Goal: Task Accomplishment & Management: Manage account settings

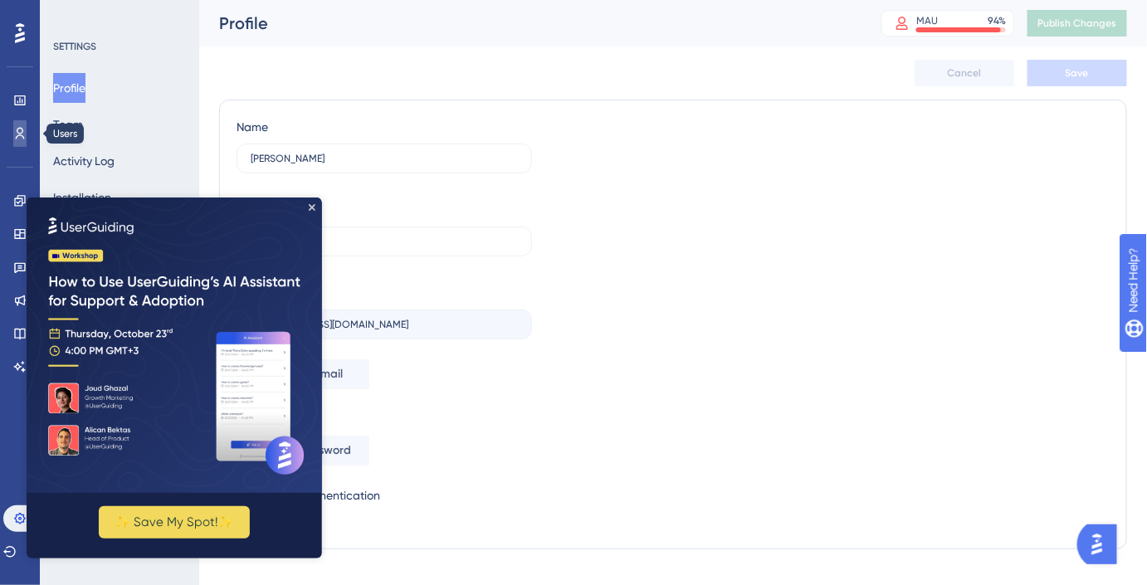
click at [17, 139] on icon at bounding box center [19, 133] width 13 height 13
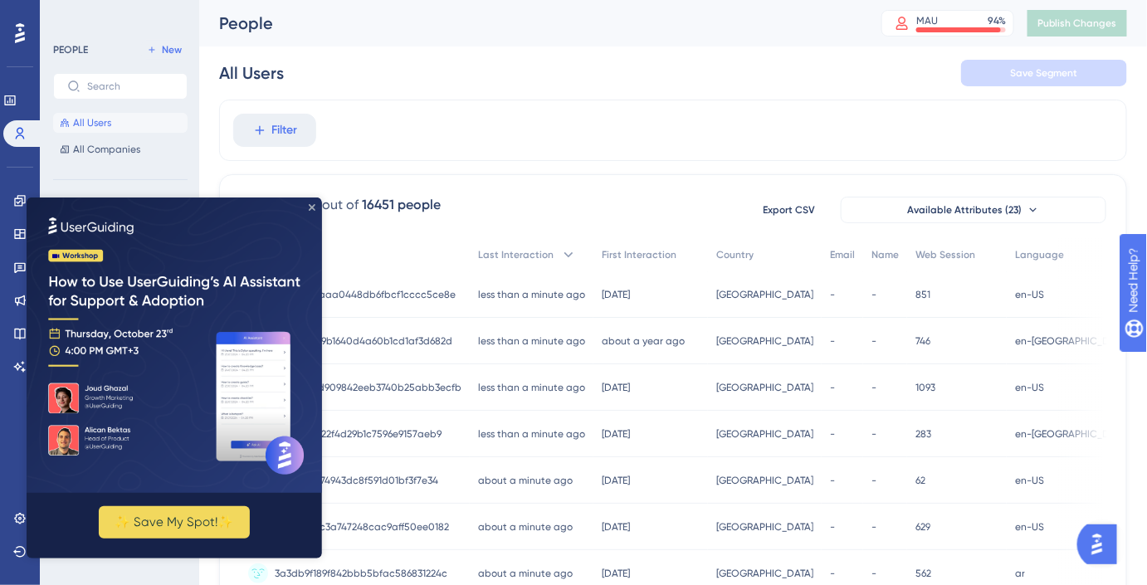
click at [313, 207] on icon "Close Preview" at bounding box center [311, 206] width 7 height 7
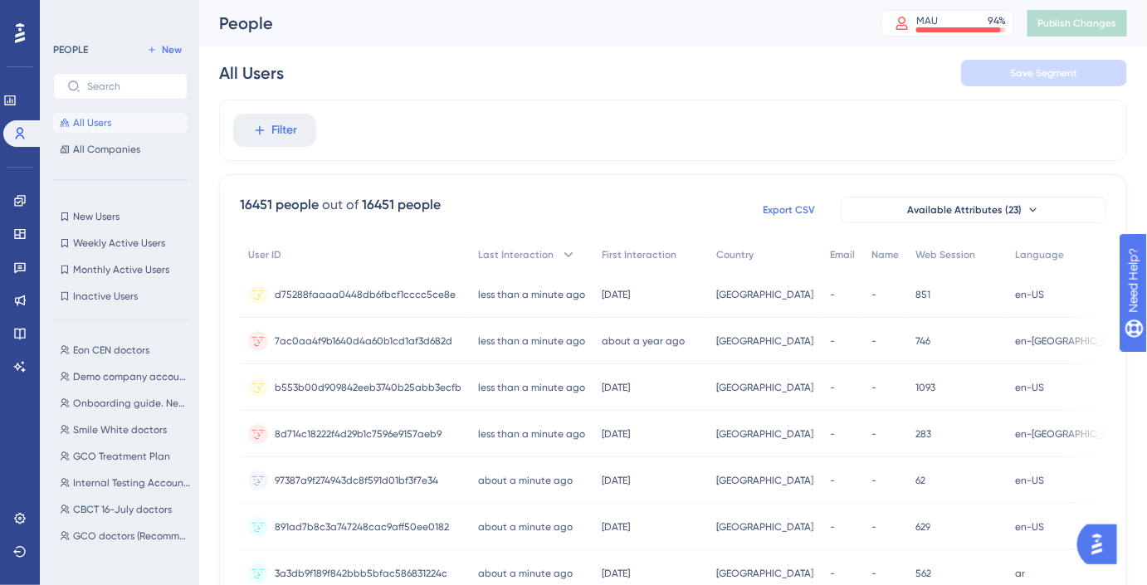
click at [798, 212] on span "Export CSV" at bounding box center [789, 209] width 52 height 13
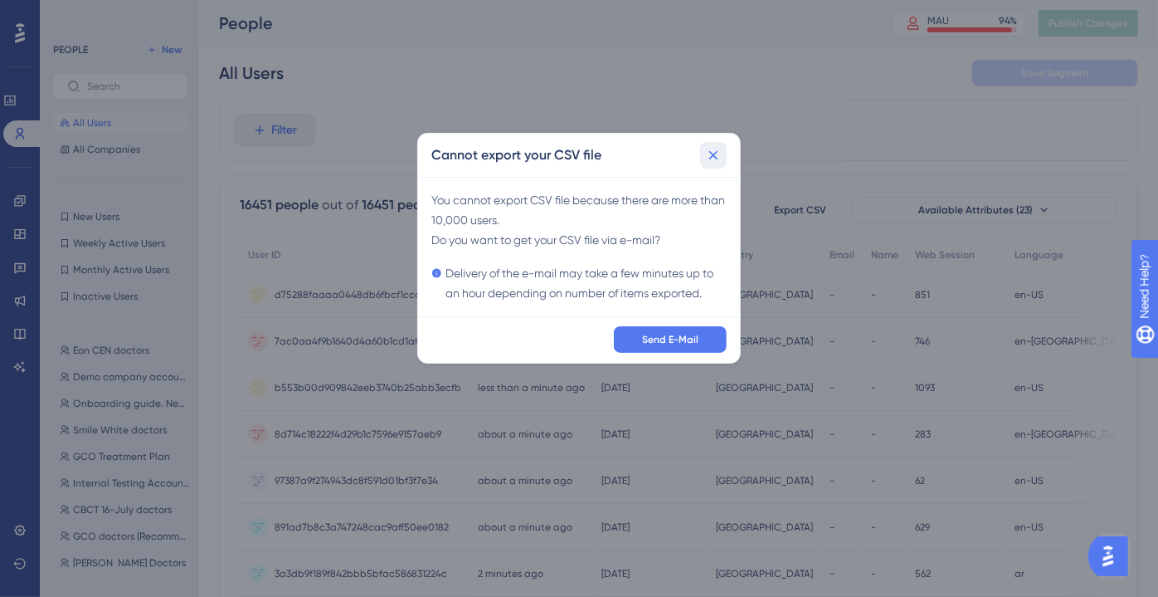
click at [725, 158] on button at bounding box center [713, 155] width 27 height 27
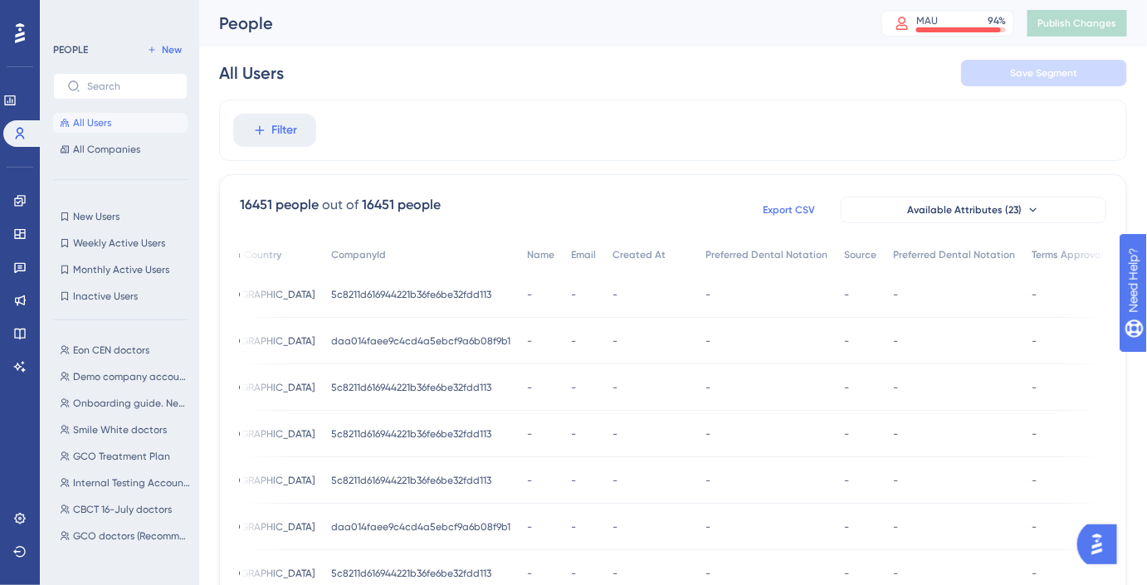
click at [794, 205] on span "Export CSV" at bounding box center [789, 209] width 52 height 13
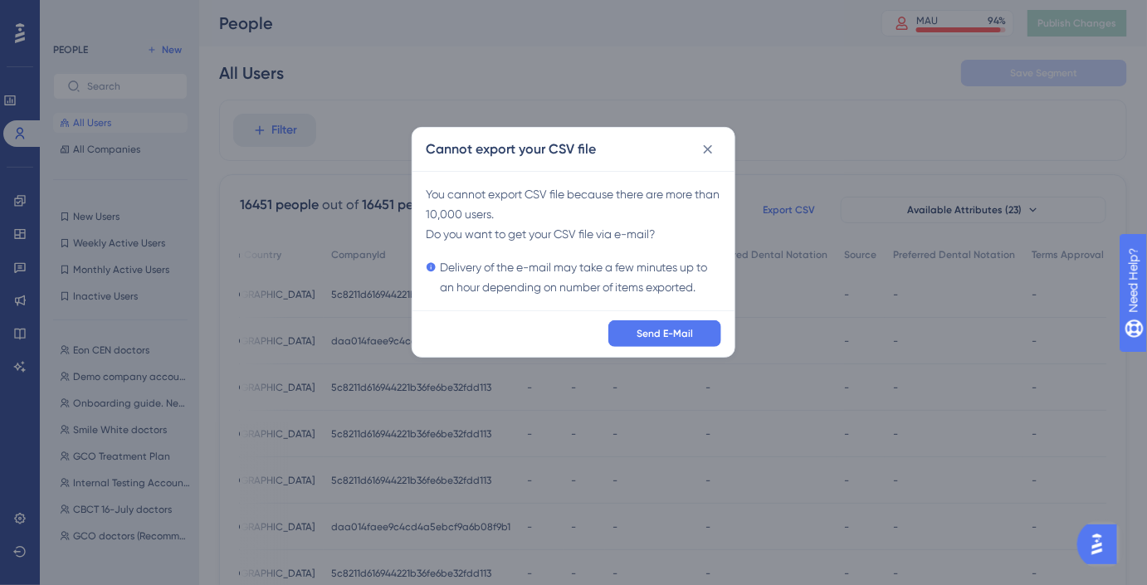
scroll to position [0, 1460]
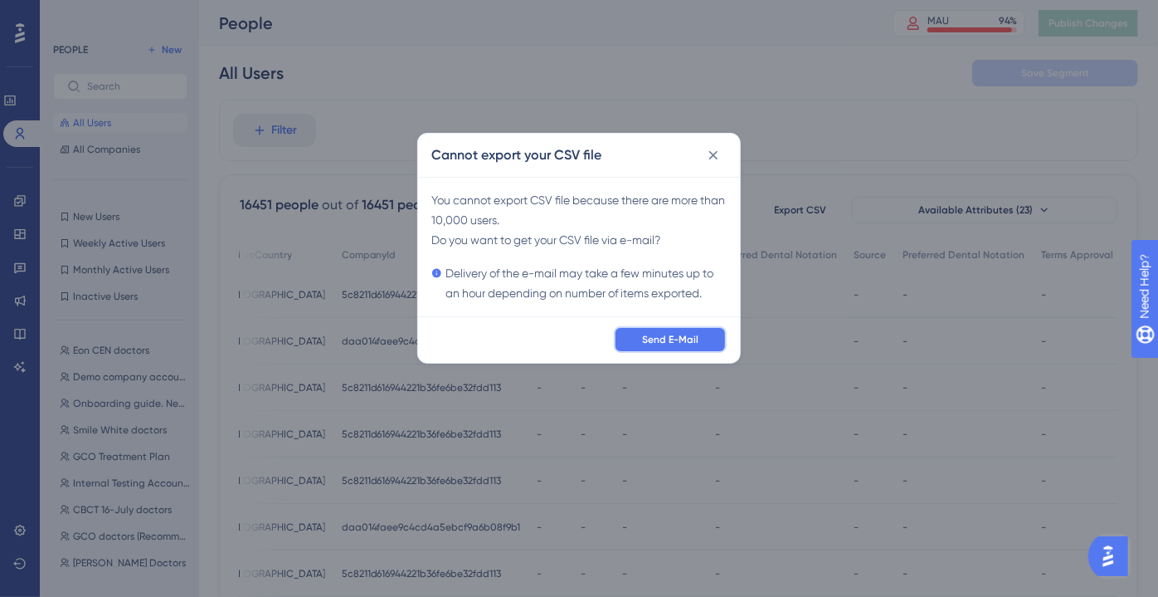
click at [678, 334] on span "Send E-Mail" at bounding box center [670, 339] width 56 height 13
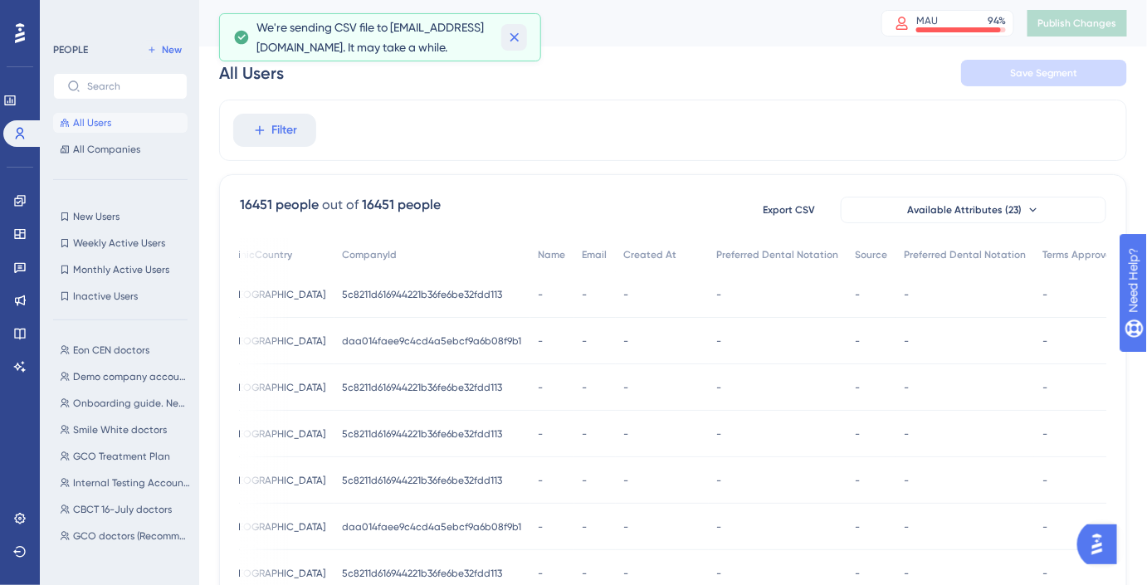
click at [513, 46] on button at bounding box center [514, 37] width 26 height 27
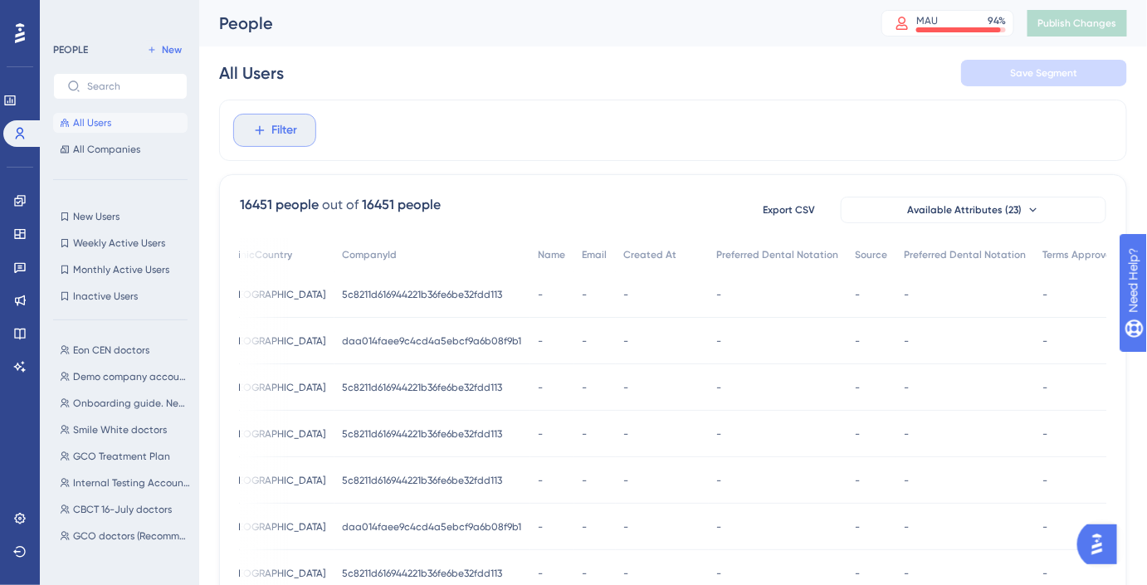
click at [296, 123] on span "Filter" at bounding box center [285, 130] width 26 height 20
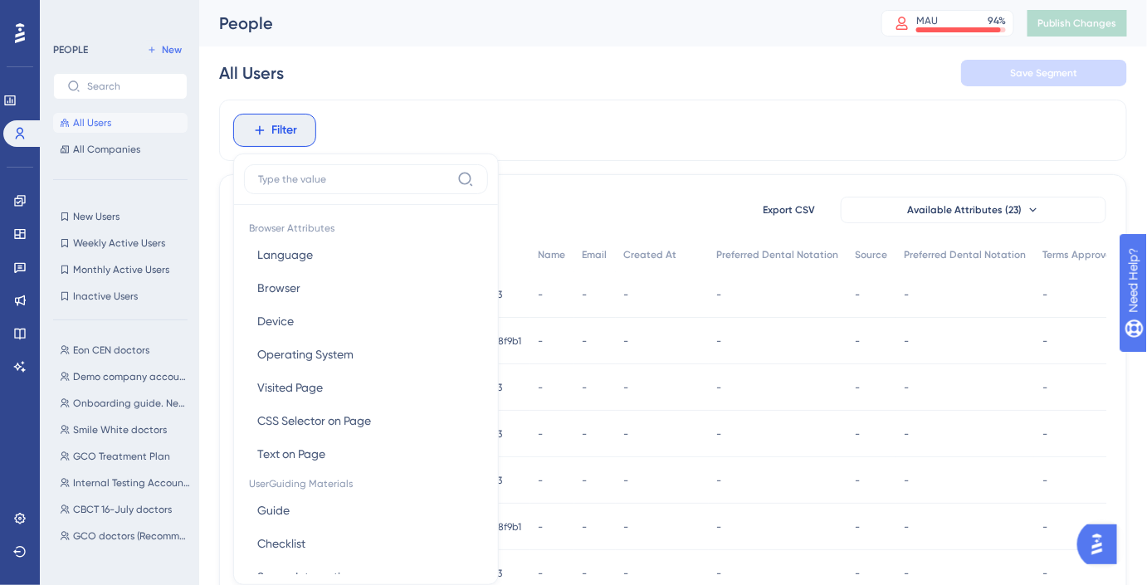
scroll to position [76, 0]
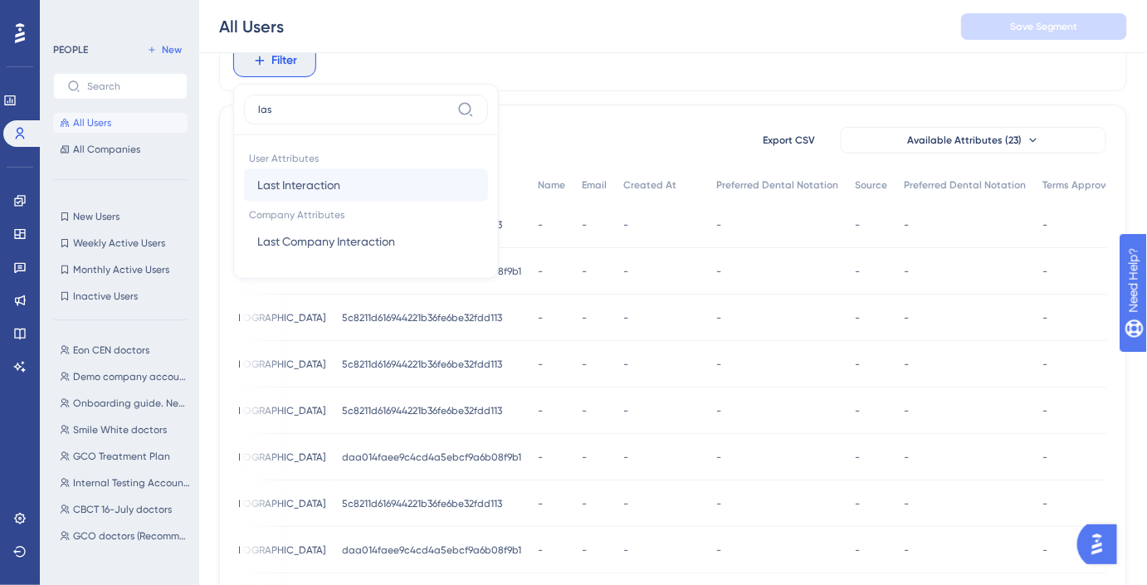
type input "las"
click at [324, 175] on span "Last Interaction" at bounding box center [298, 185] width 83 height 20
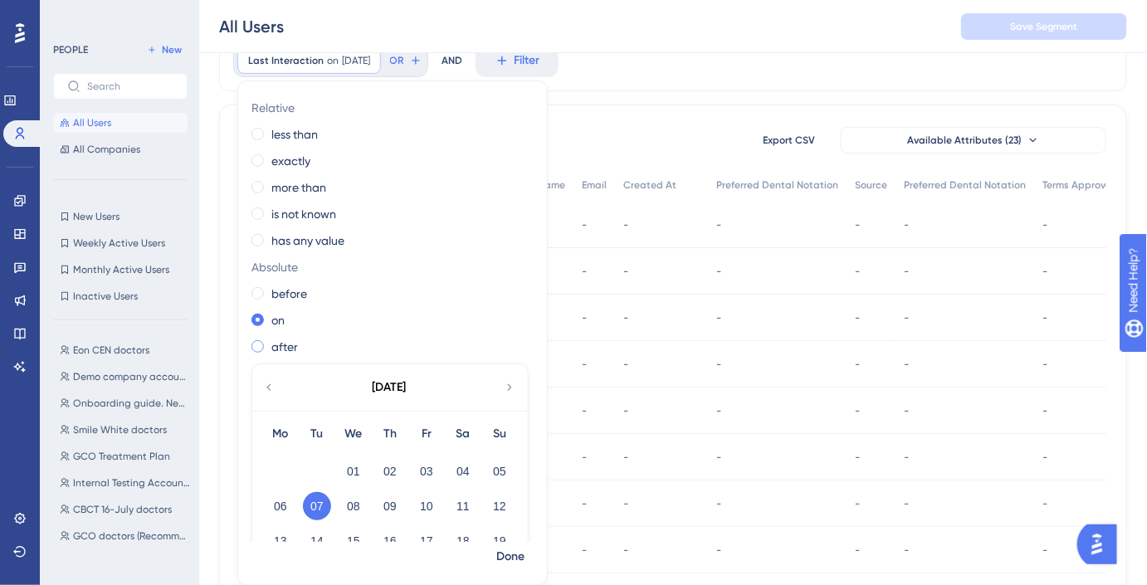
click at [278, 351] on label "after" at bounding box center [284, 347] width 27 height 20
click at [271, 391] on icon at bounding box center [268, 387] width 13 height 15
click at [312, 476] on button "01" at bounding box center [317, 471] width 28 height 28
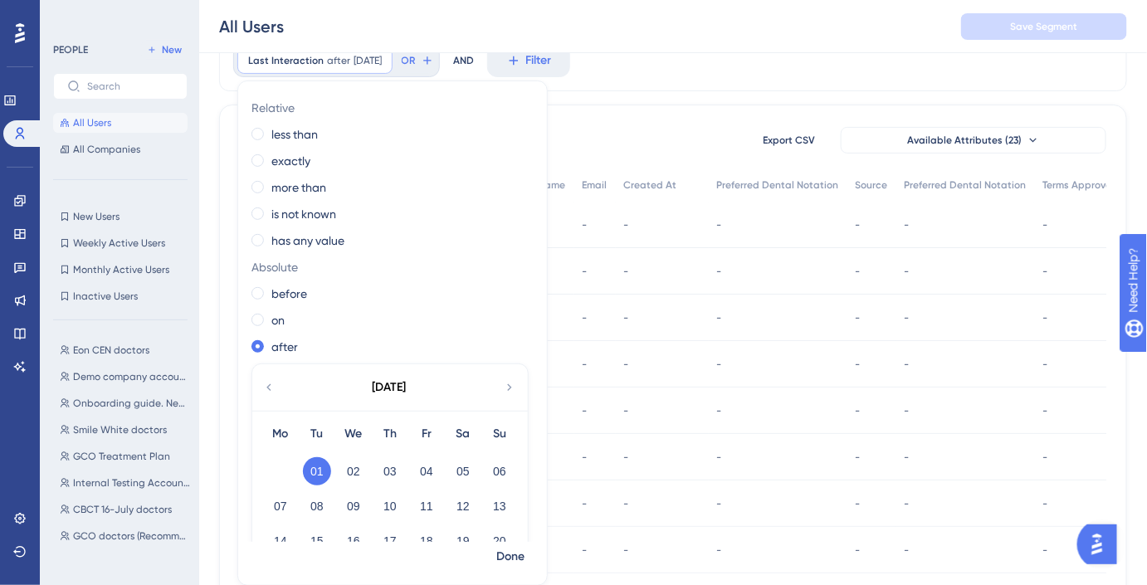
scroll to position [105, 0]
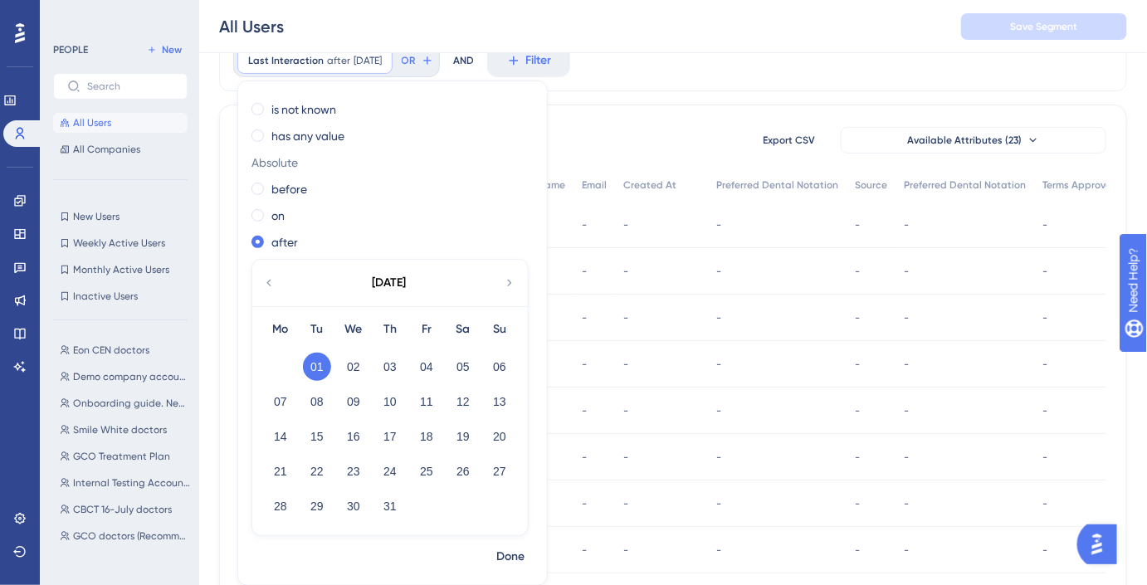
click at [259, 275] on div "[DATE]" at bounding box center [389, 283] width 274 height 46
click at [265, 280] on icon at bounding box center [268, 282] width 13 height 15
click at [482, 354] on div "01" at bounding box center [499, 367] width 37 height 32
click at [492, 360] on button "01" at bounding box center [499, 367] width 28 height 28
click at [502, 553] on span "Done" at bounding box center [510, 557] width 28 height 20
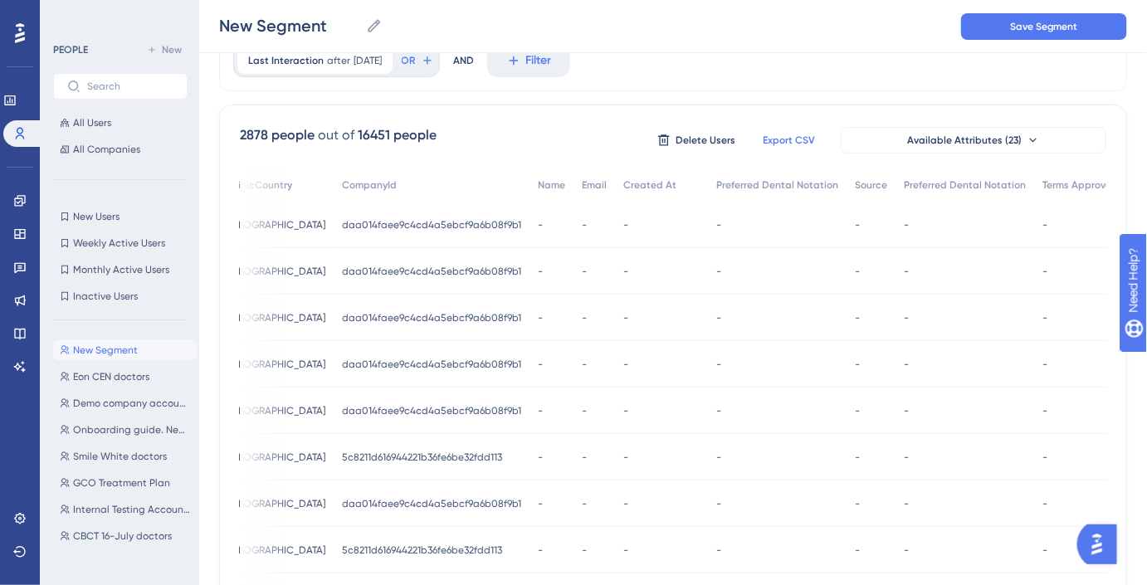
click at [812, 143] on span "Export CSV" at bounding box center [789, 140] width 52 height 13
